Goal: Check status: Check status

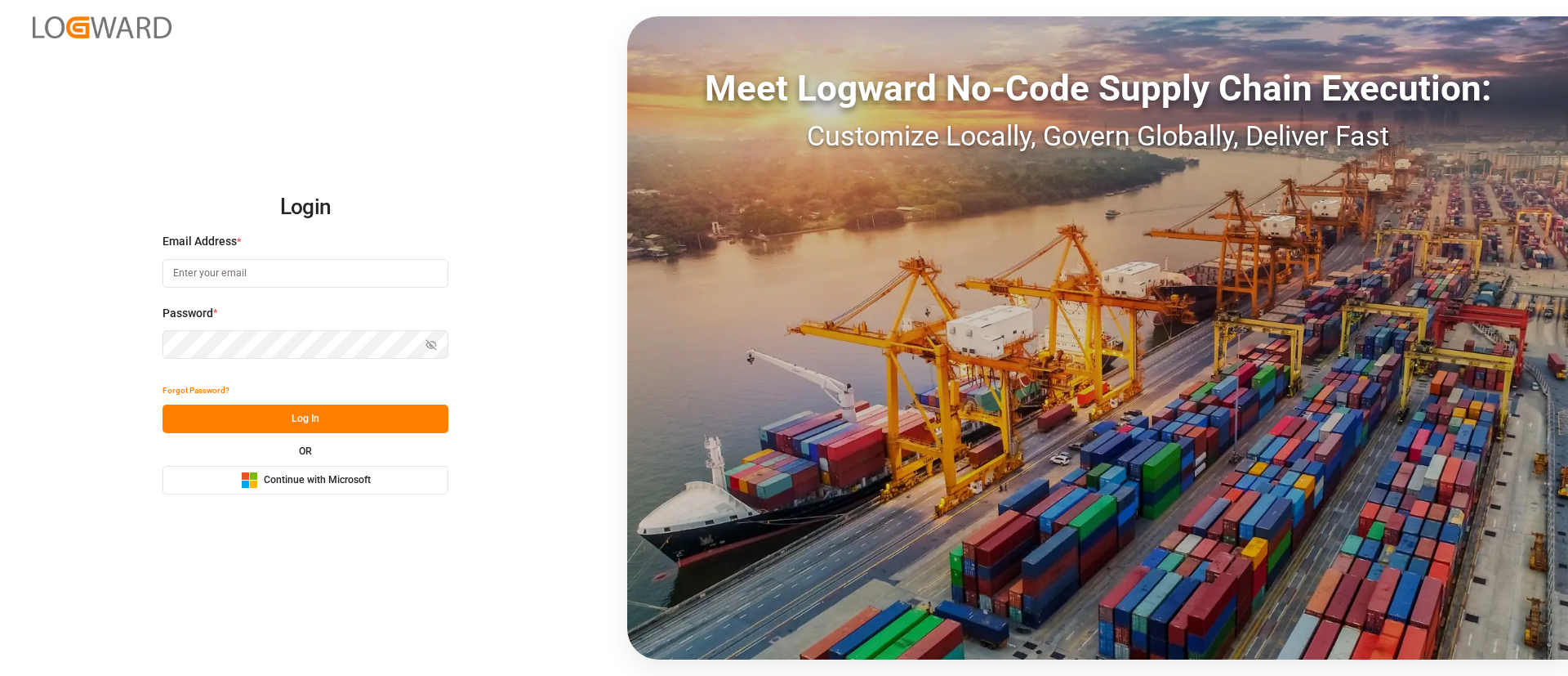
click at [259, 479] on div "Microsoft Logo Continue with Microsoft" at bounding box center [306, 479] width 130 height 17
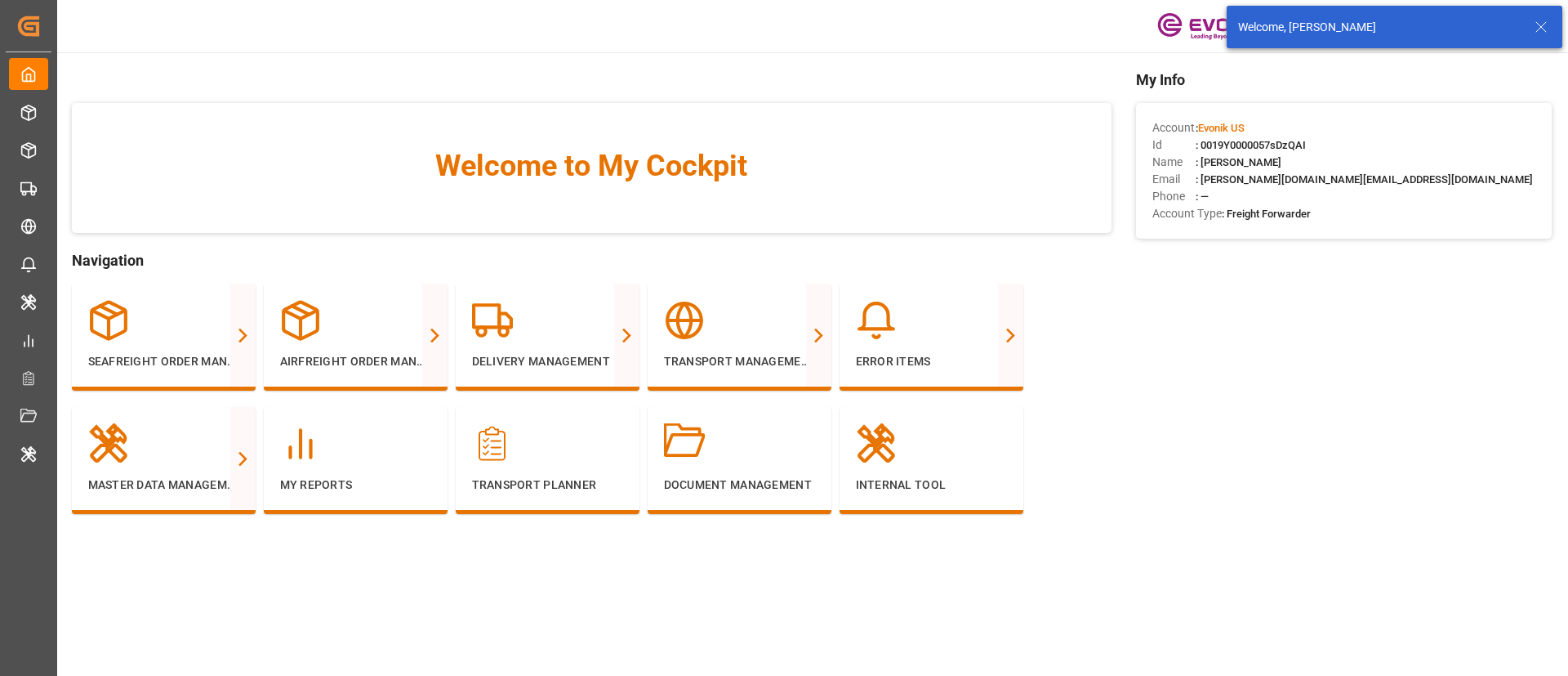
click at [1543, 22] on icon at bounding box center [1541, 27] width 20 height 20
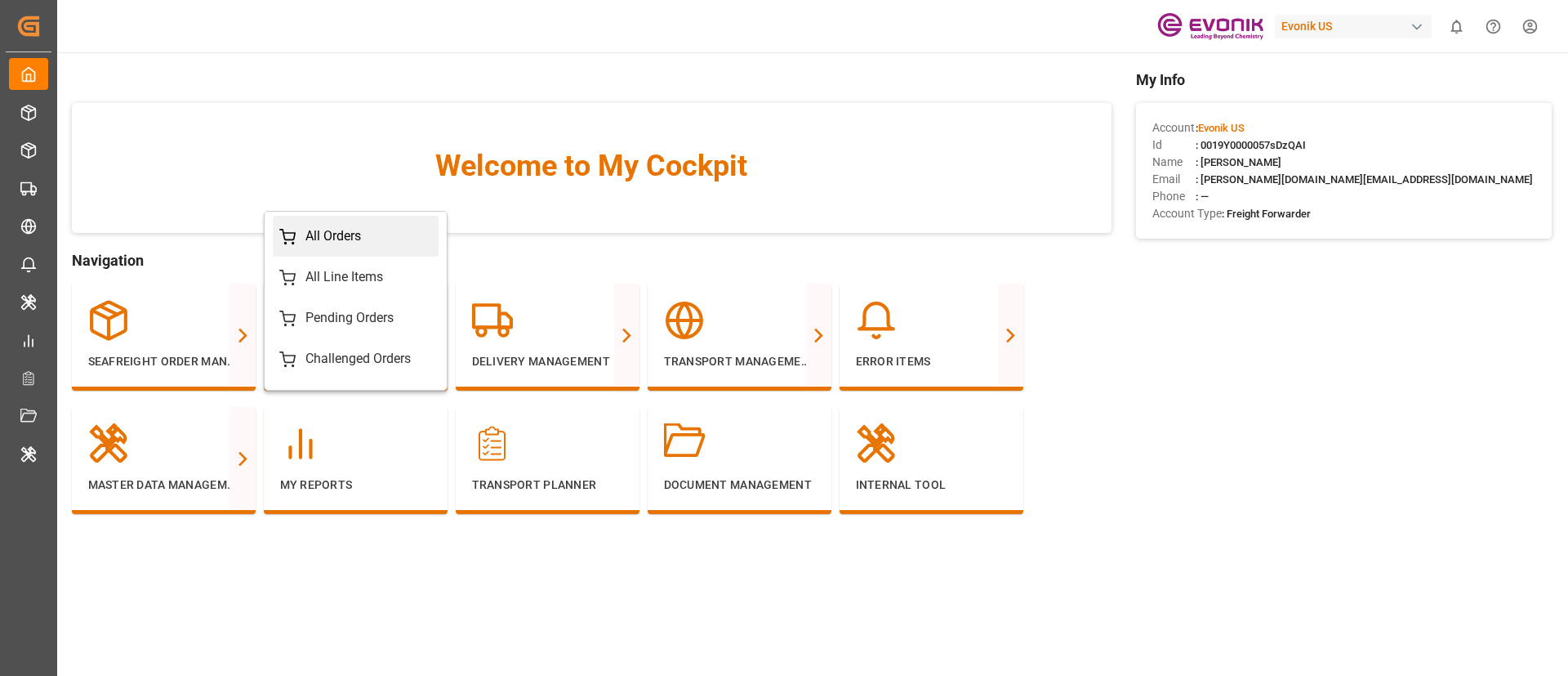
click at [333, 236] on div "All Orders" at bounding box center [333, 236] width 55 height 20
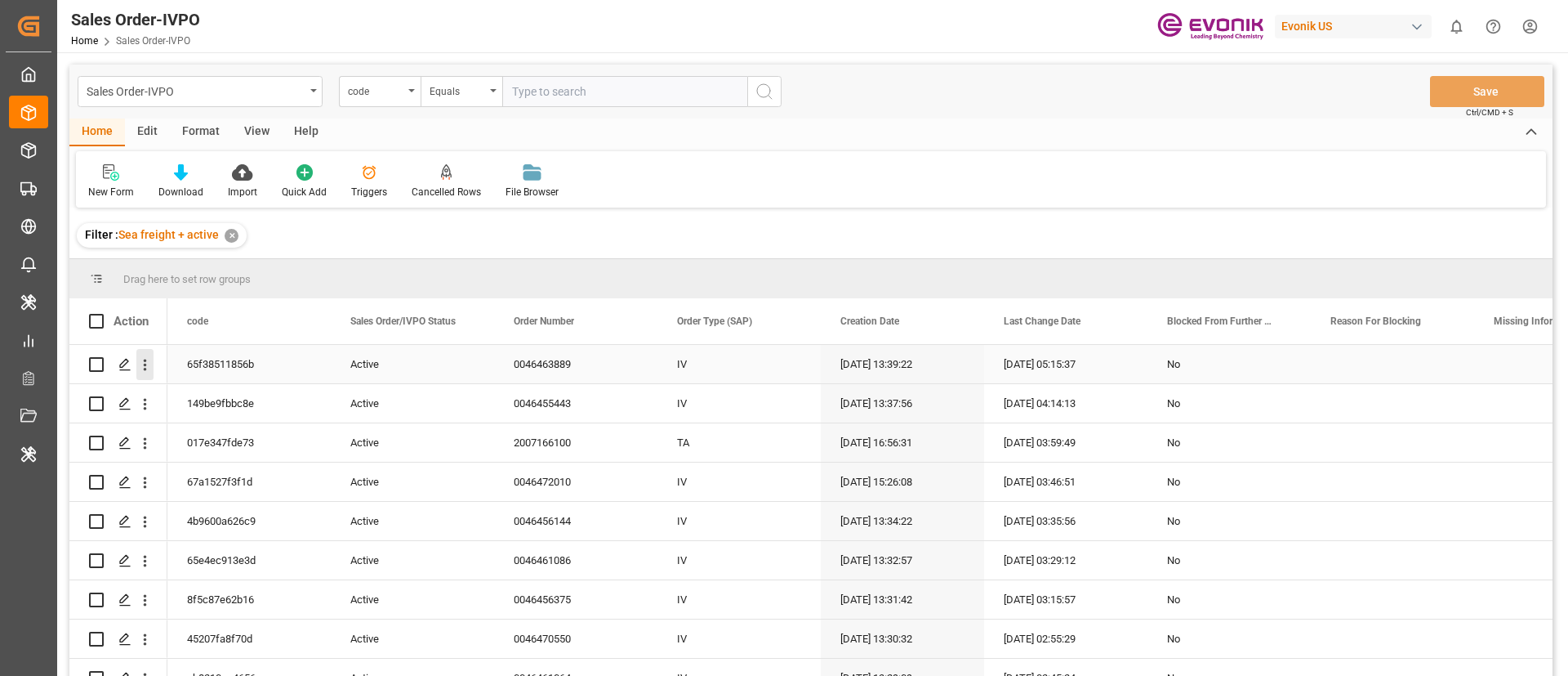
click at [147, 364] on icon "open menu" at bounding box center [146, 365] width 4 height 12
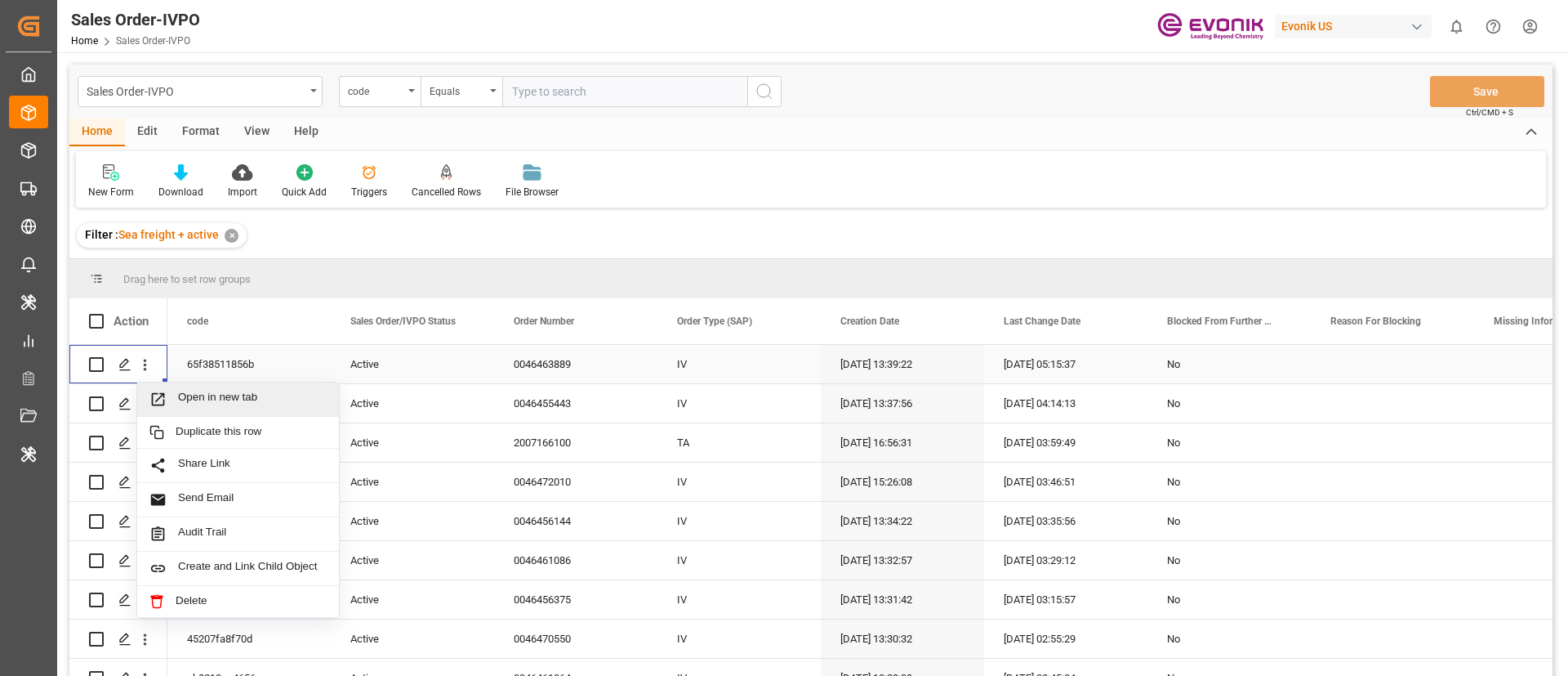
click at [203, 399] on span "Open in new tab" at bounding box center [252, 399] width 148 height 17
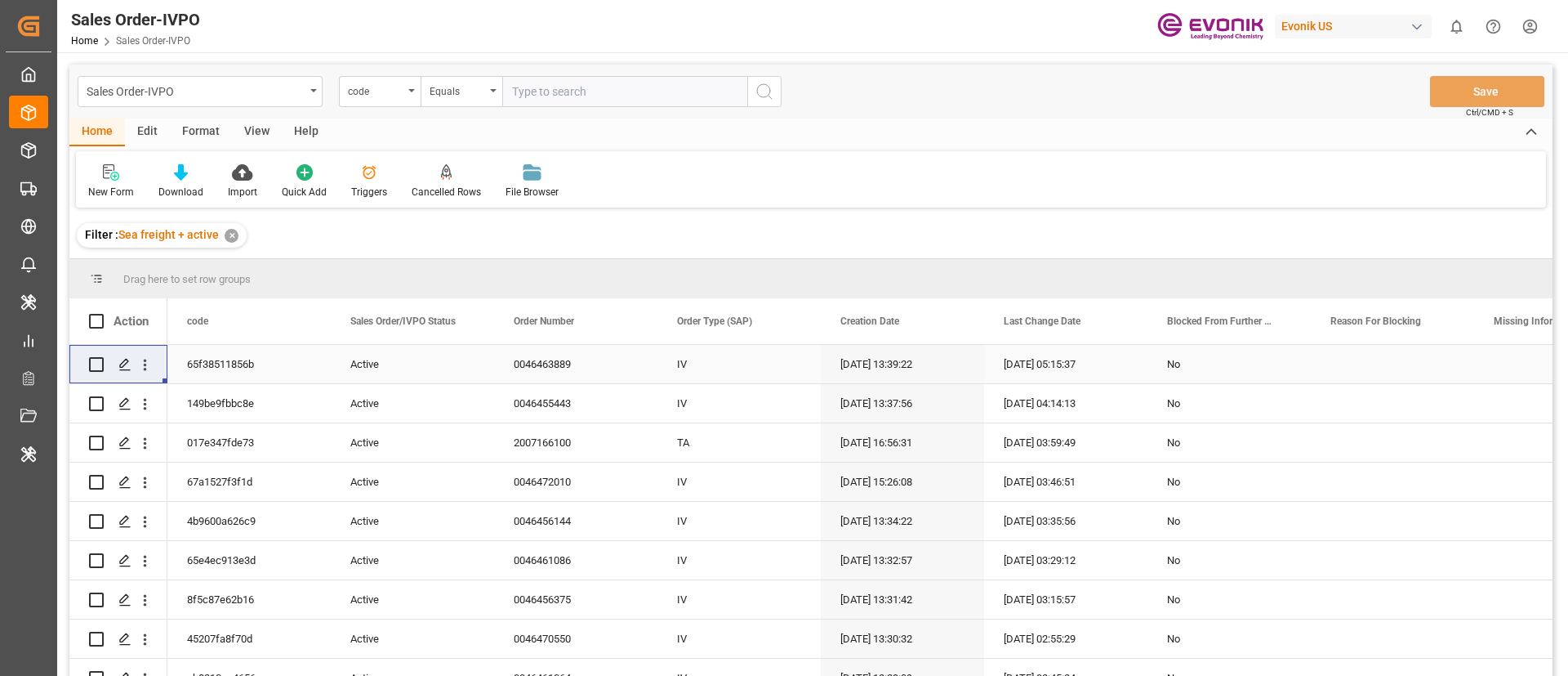
click at [1549, 33] on div "Sales Order-IVPO Home Sales Order-IVPO Evonik US 0 Notifications Only show unre…" at bounding box center [806, 26] width 1522 height 52
click at [1371, 27] on div "Evonik US" at bounding box center [1353, 26] width 156 height 23
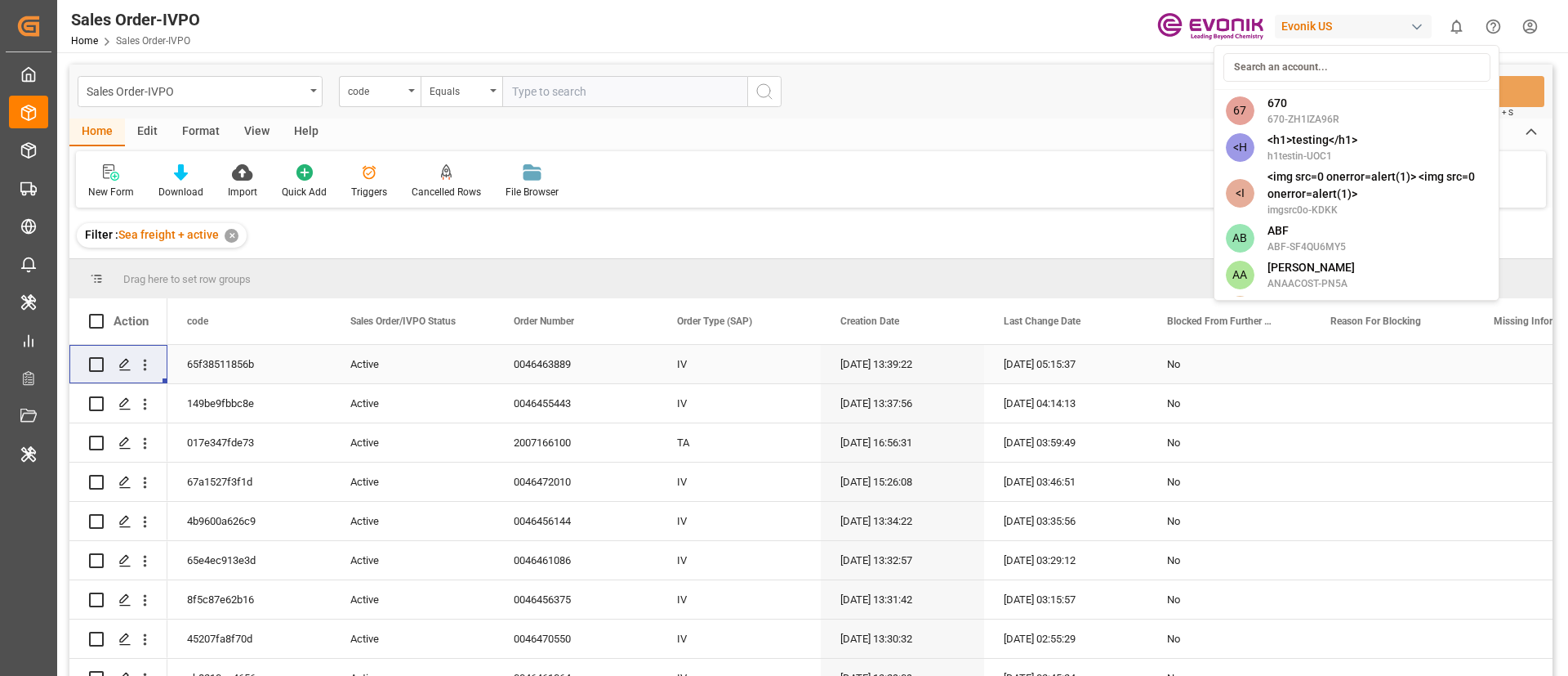
type input "e"
click at [289, 181] on html "Created by potrace 1.15, written by Peter Selinger 2001-2017 Created by potrace…" at bounding box center [784, 338] width 1568 height 676
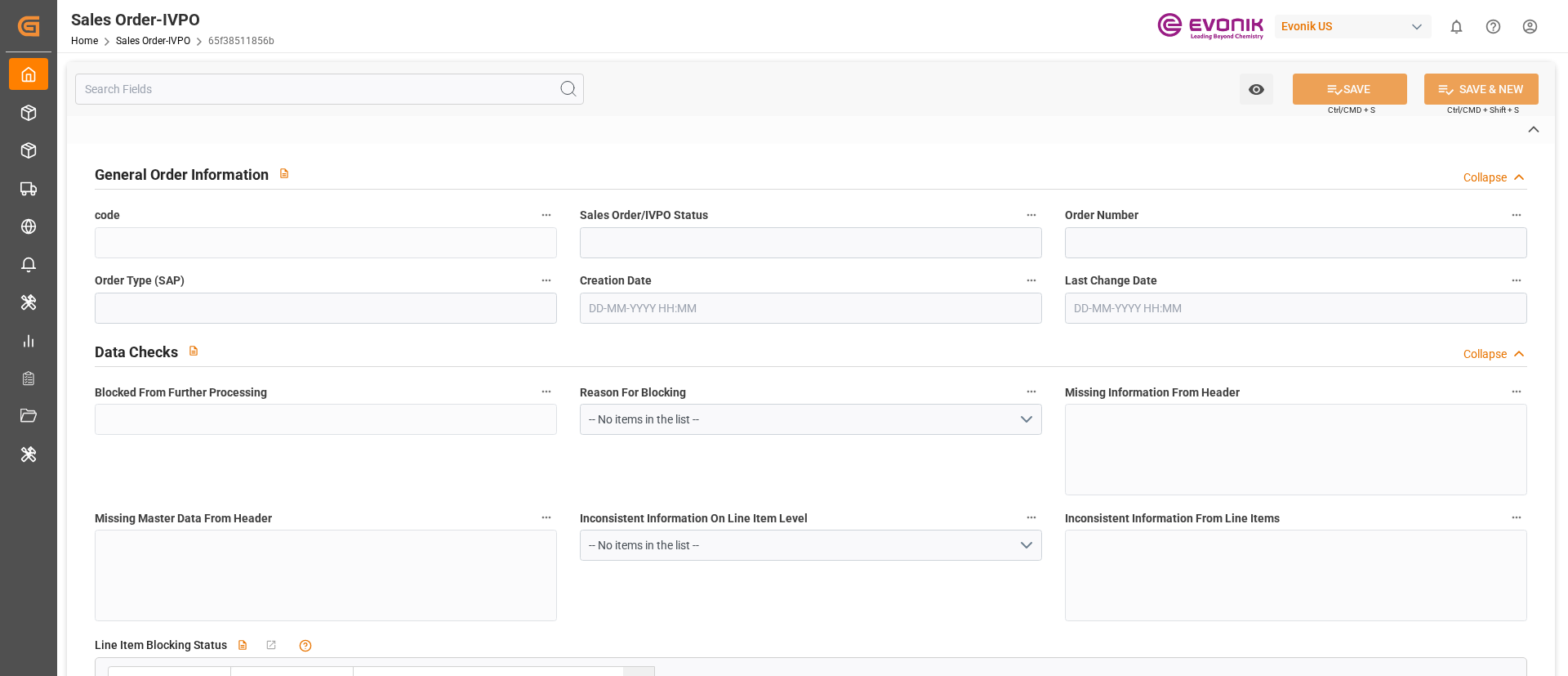
type input "65f38511856b"
type input "Active"
type input "0046463889"
type input "IV"
type input "No"
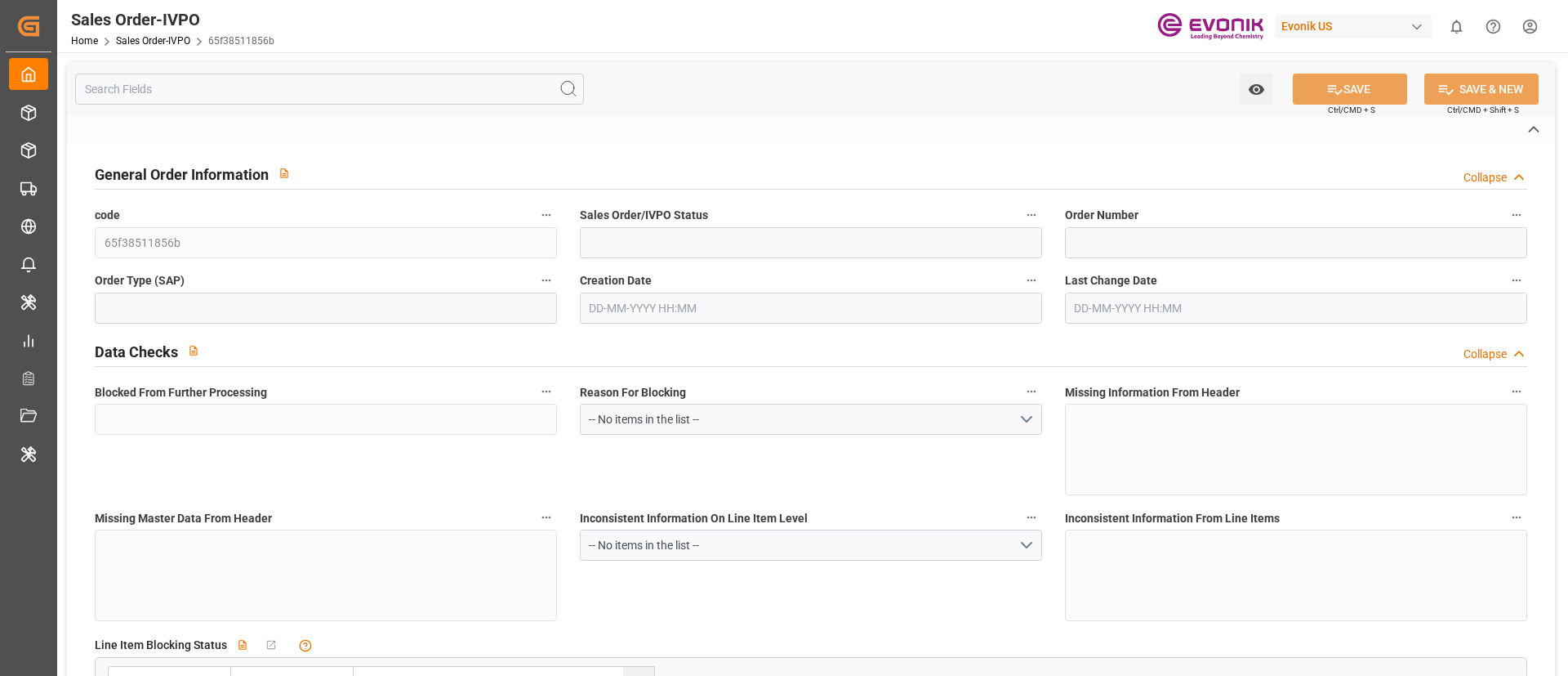
type input "D2P"
type input "45"
type input "FCL"
type input "0009"
type input "40HC"
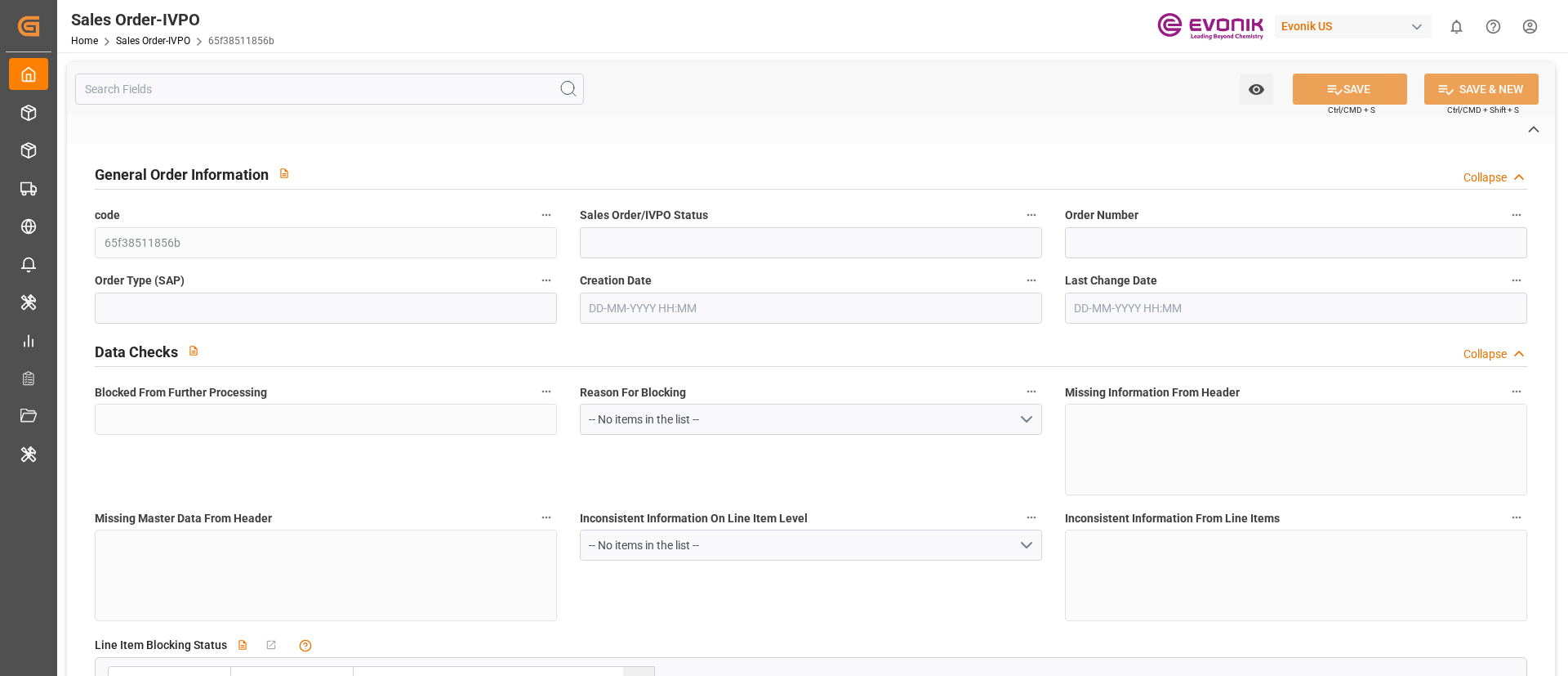
type textarea "No Tank Container"
type input "0046463889"
type input "I2"
type input "SM I2 Silica"
type input "Smart Materials"
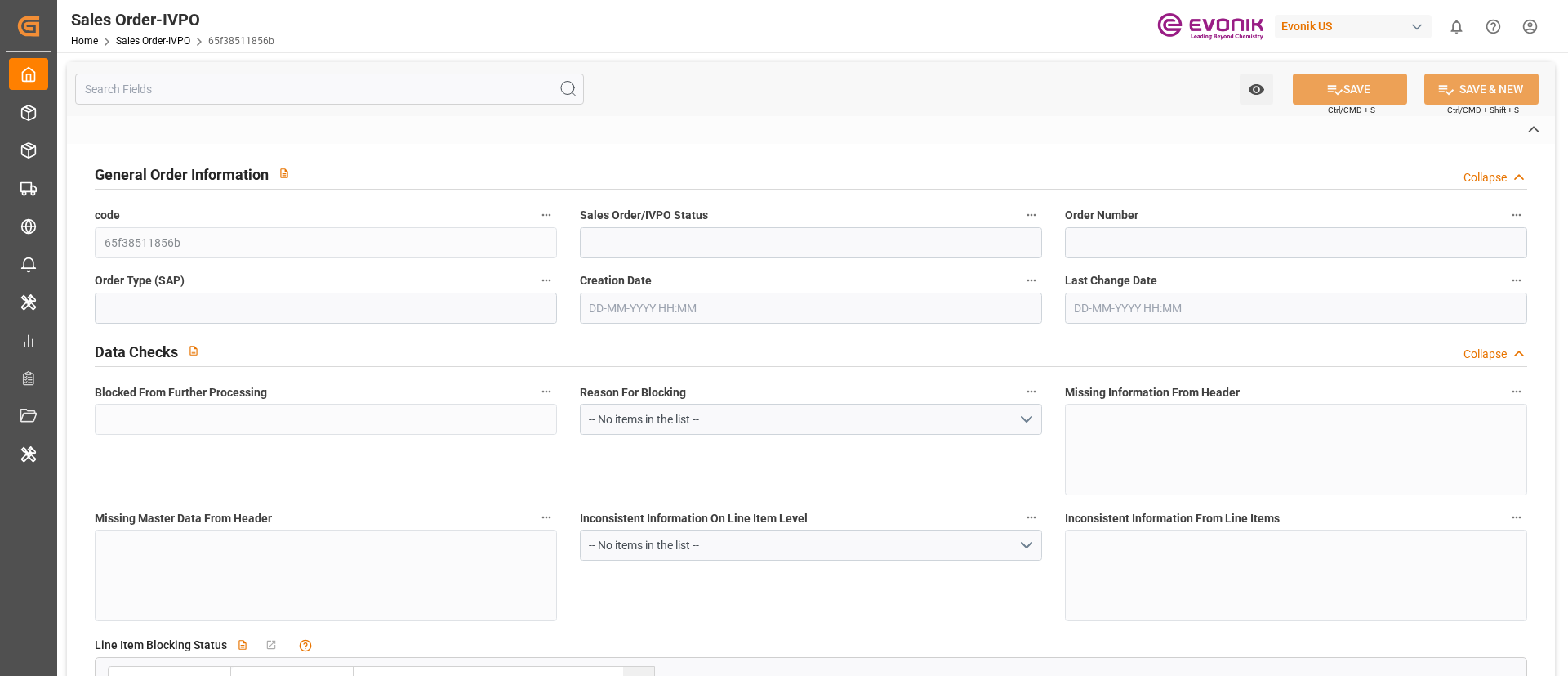
type input "CIF"
type input "[GEOGRAPHIC_DATA]"
type input "862120392603USCI NO. 91321191729022378M"
type textarea "Not required"
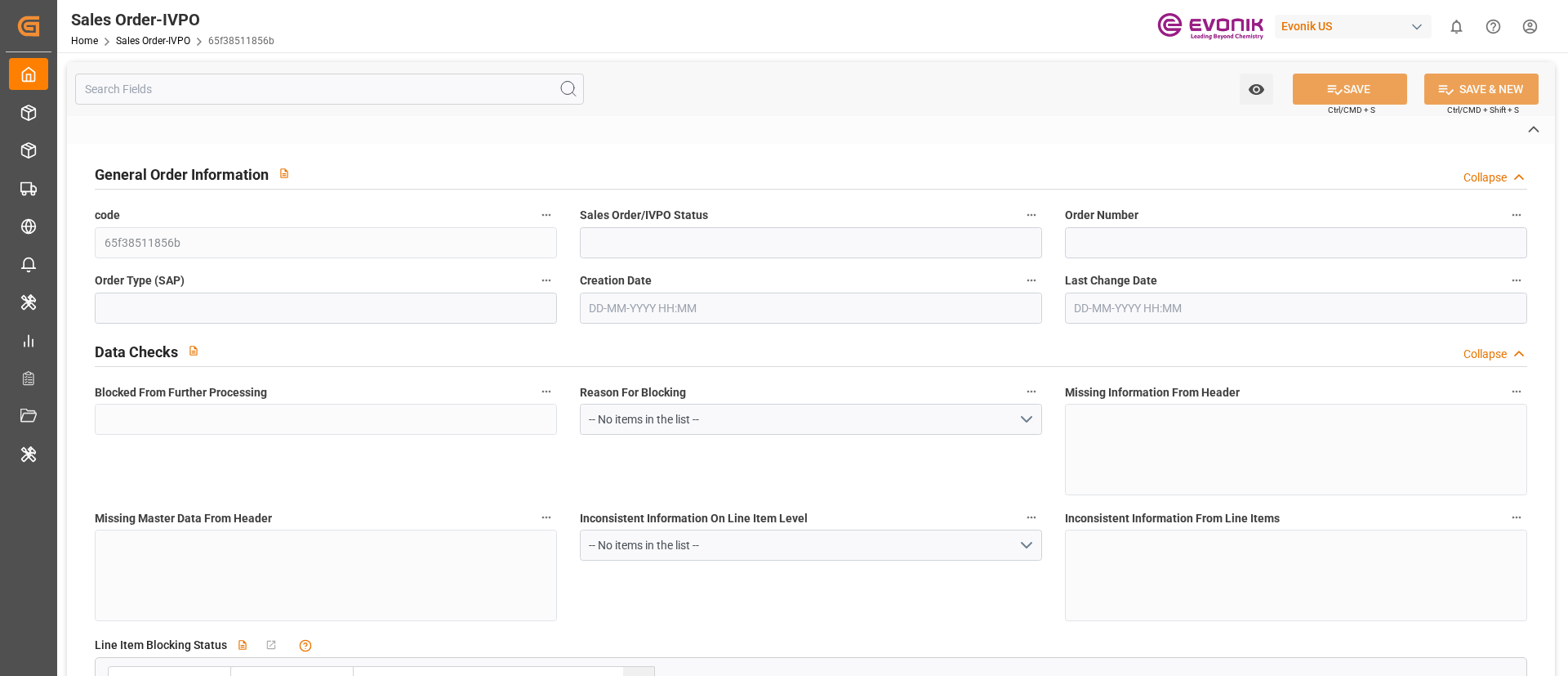
type textarea "DIRECT CONSUMER"
type textarea "USCI NO. 91321191729022378M"
type textarea "Please add the following text in description 14 DAYS FREE DETENTION CLEAN ON BO…"
type input "CN"
type input "Done"
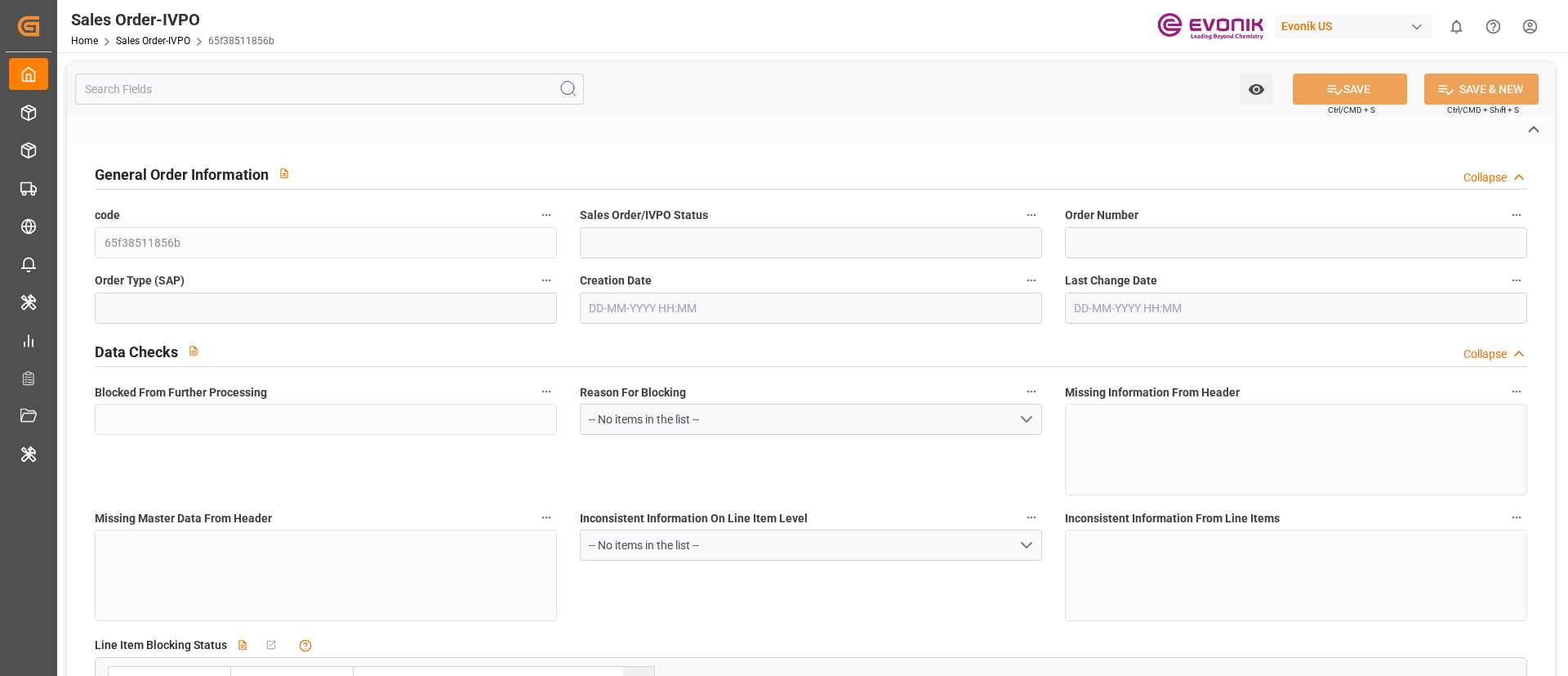
type input "Done"
type input "40HC"
type input "Done"
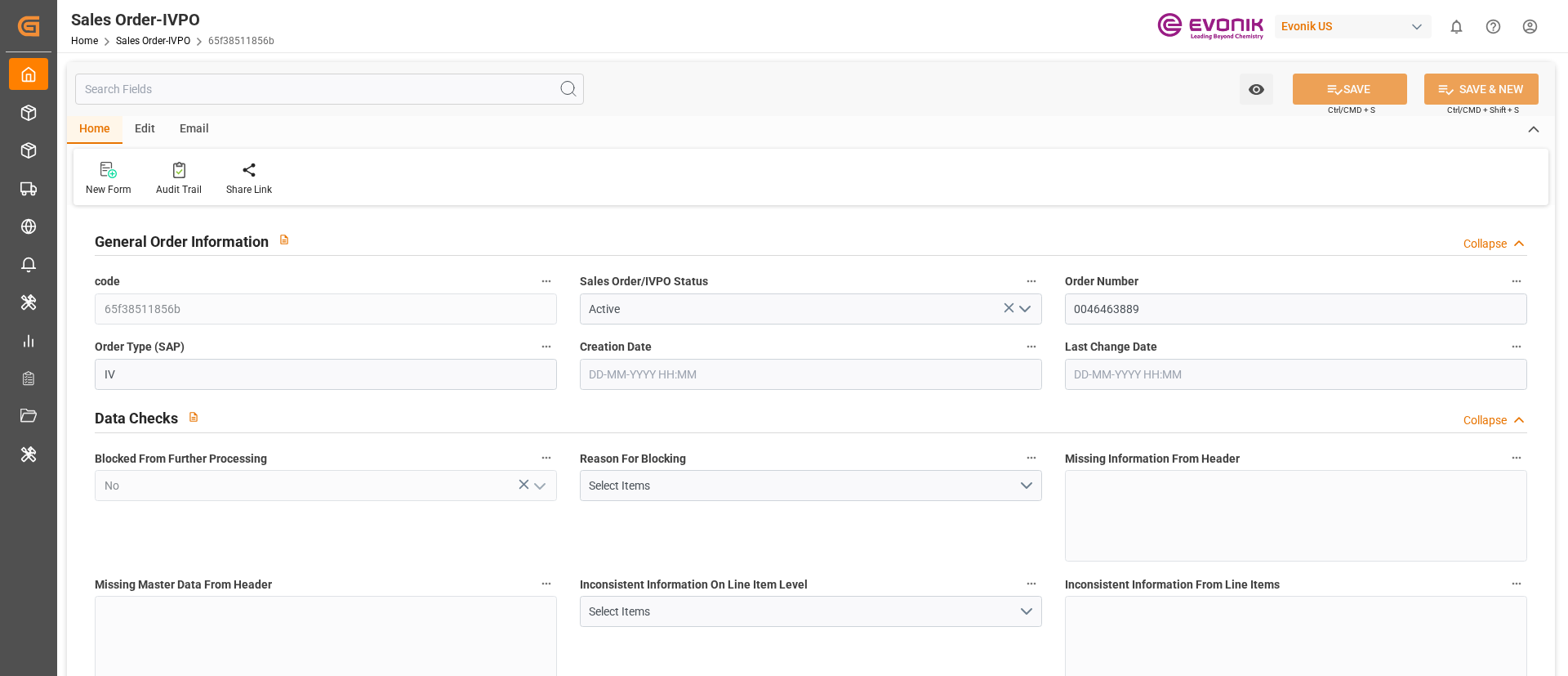
type input "CNSHA"
type input "862120392603USCI NO. 91321191729022378M"
type input "0"
type input "1"
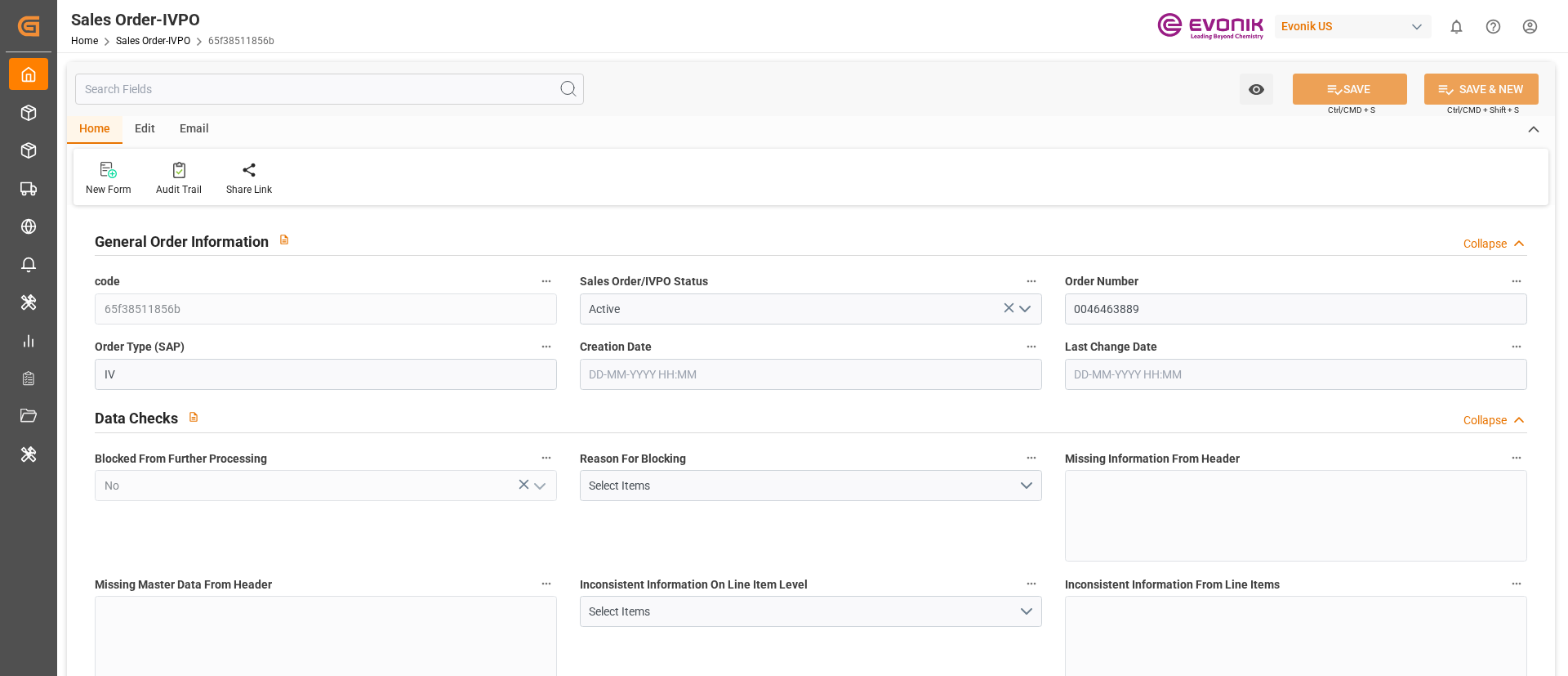
type input "3"
type input "5282.19"
type input "123.792"
type input "19000"
type input "60"
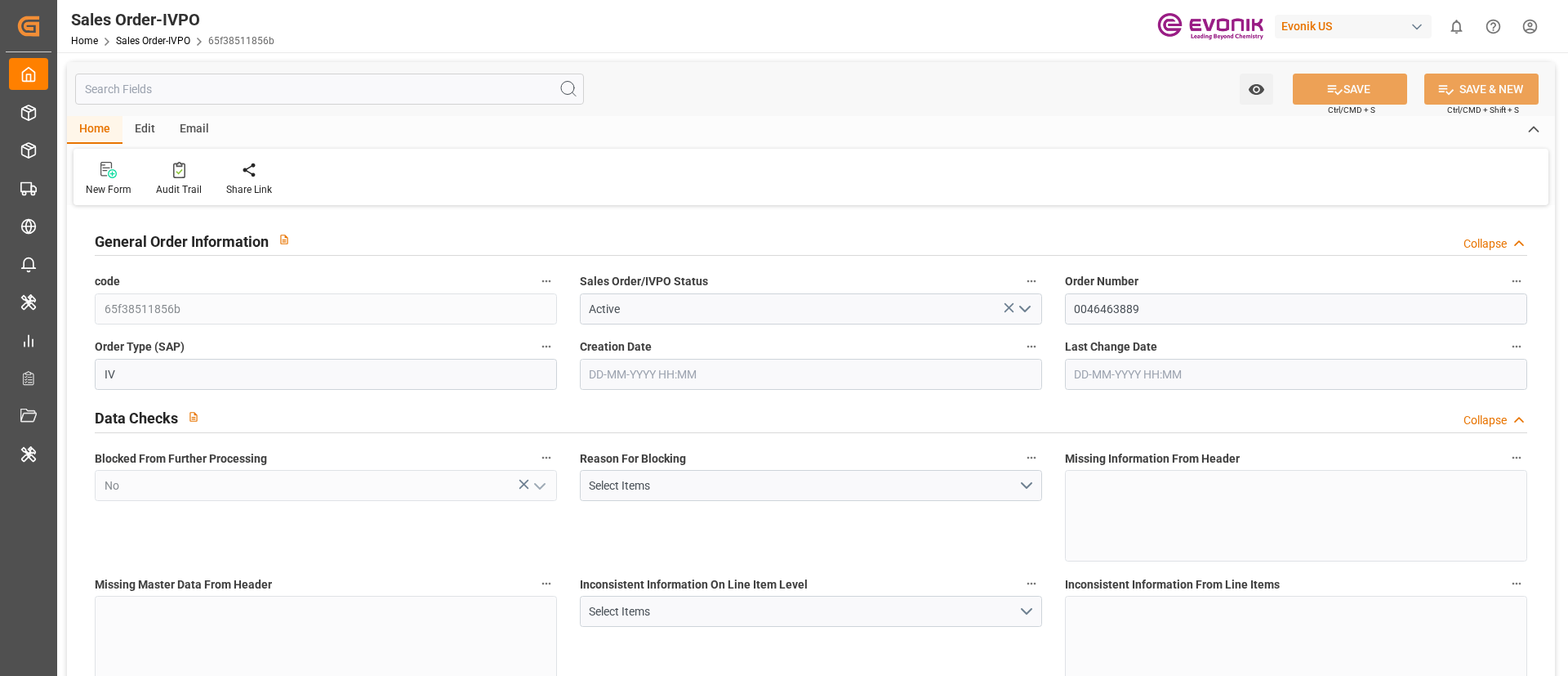
type input "[DATE] 13:39"
type input "[DATE] 05:15"
click at [196, 128] on div "Email" at bounding box center [194, 130] width 54 height 28
click at [98, 125] on div "Home" at bounding box center [95, 130] width 55 height 28
type input "862120392603USCI NO. 91321191729022378M"
